Goal: Task Accomplishment & Management: Manage account settings

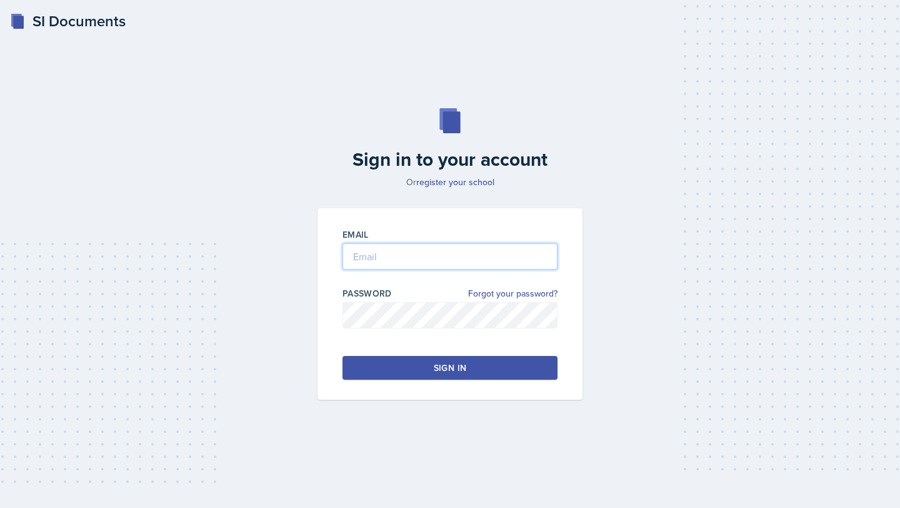
click at [433, 257] on input "email" at bounding box center [450, 256] width 215 height 26
type input "[EMAIL_ADDRESS][DOMAIN_NAME]"
click at [436, 363] on div "Sign in" at bounding box center [450, 367] width 33 height 13
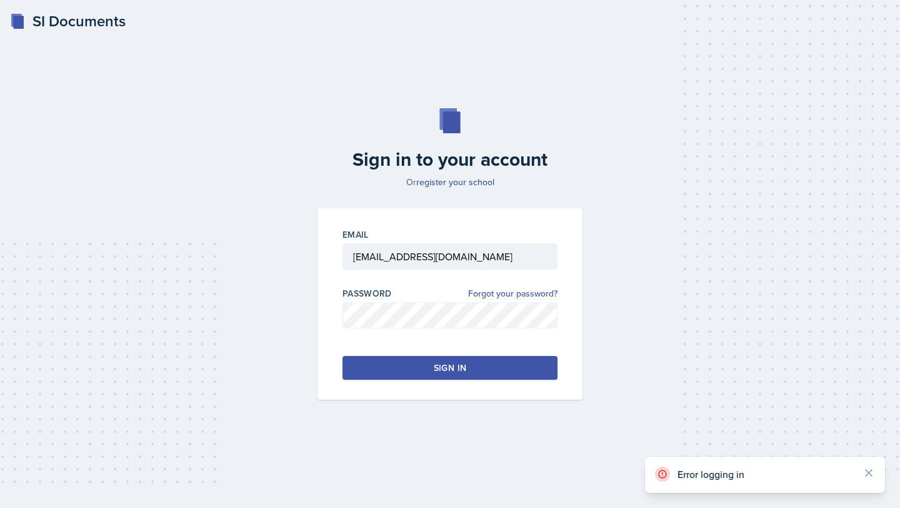
click at [466, 364] on div "Sign in" at bounding box center [450, 367] width 33 height 13
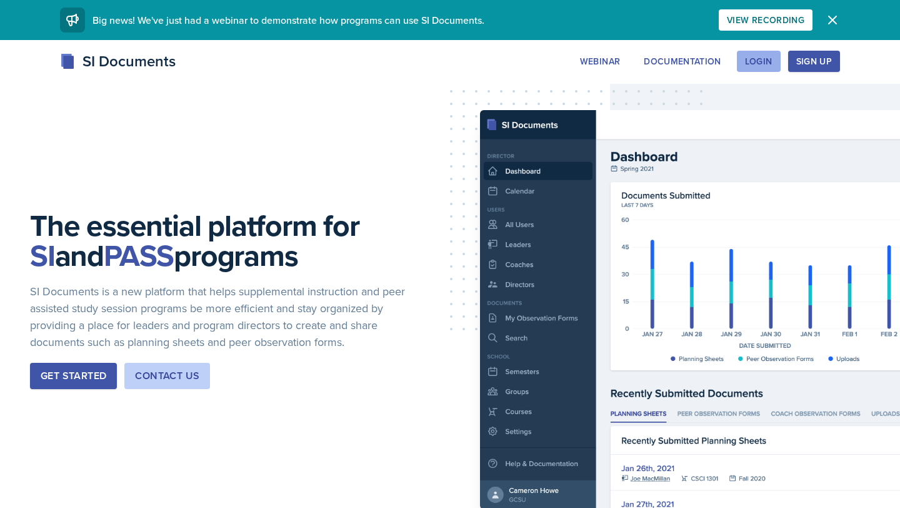
click at [755, 61] on div "Login" at bounding box center [759, 61] width 28 height 10
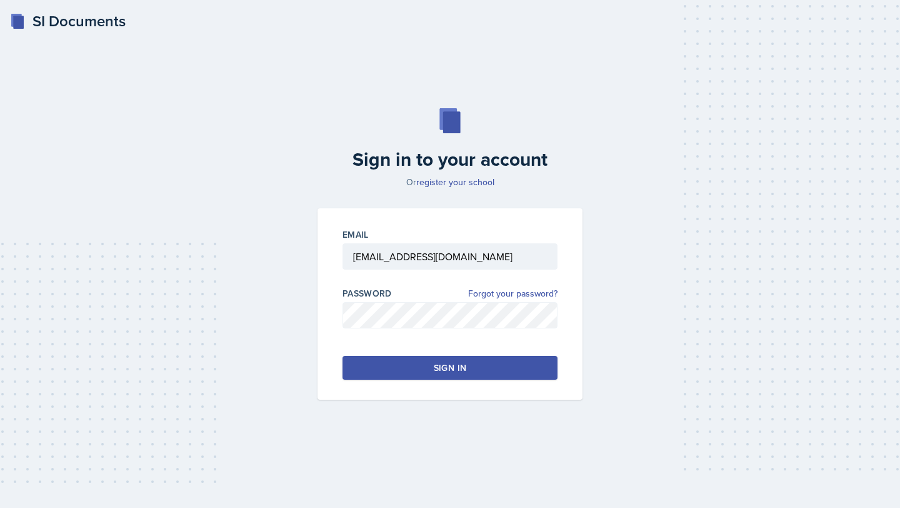
click at [395, 354] on div "Email [EMAIL_ADDRESS][DOMAIN_NAME] Password Forgot your password? Sign in" at bounding box center [450, 303] width 265 height 191
click at [381, 366] on button "Sign in" at bounding box center [450, 368] width 215 height 24
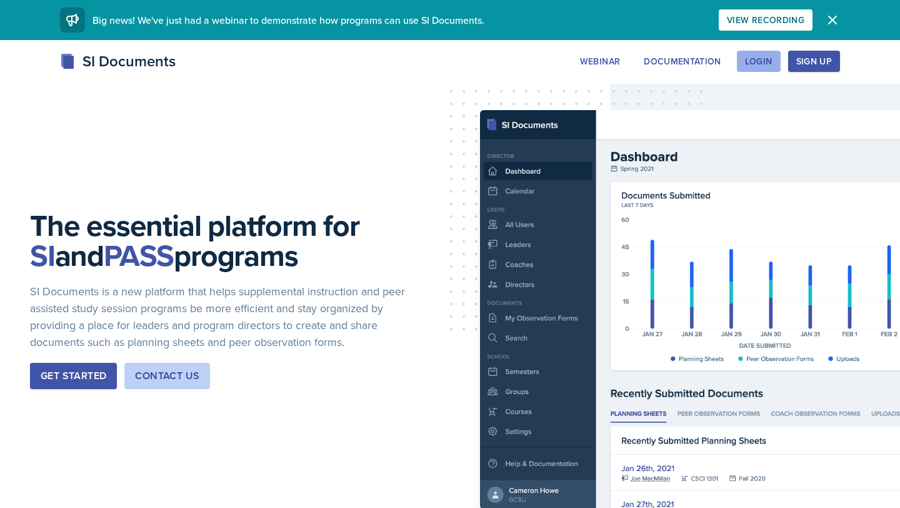
click at [765, 64] on div "Login" at bounding box center [759, 61] width 28 height 10
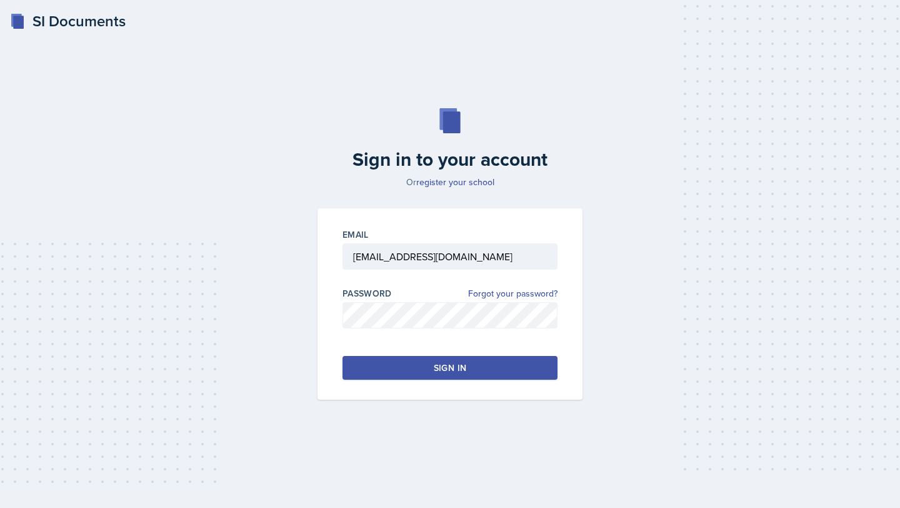
click at [372, 371] on button "Sign in" at bounding box center [450, 368] width 215 height 24
